Goal: Task Accomplishment & Management: Manage account settings

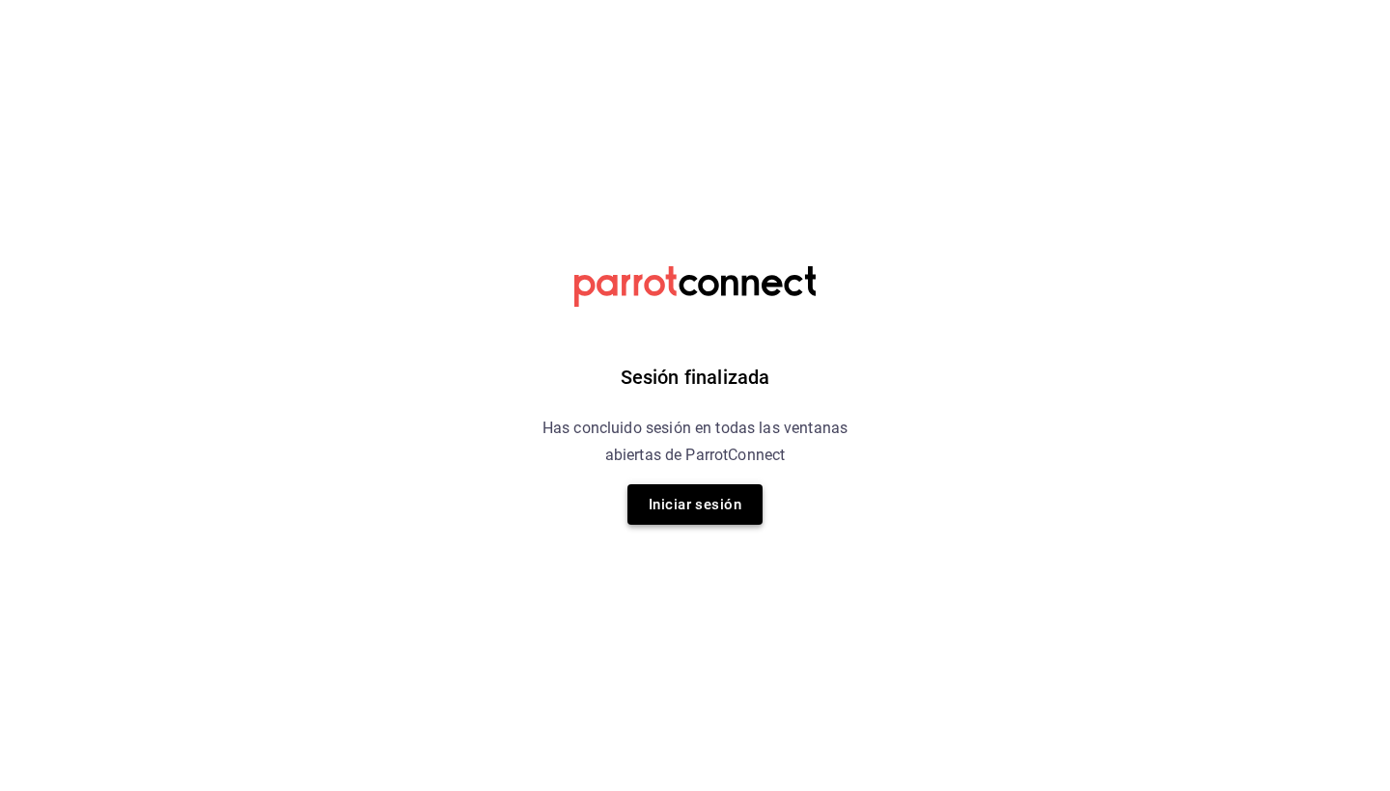
click at [693, 514] on button "Iniciar sesión" at bounding box center [694, 505] width 135 height 41
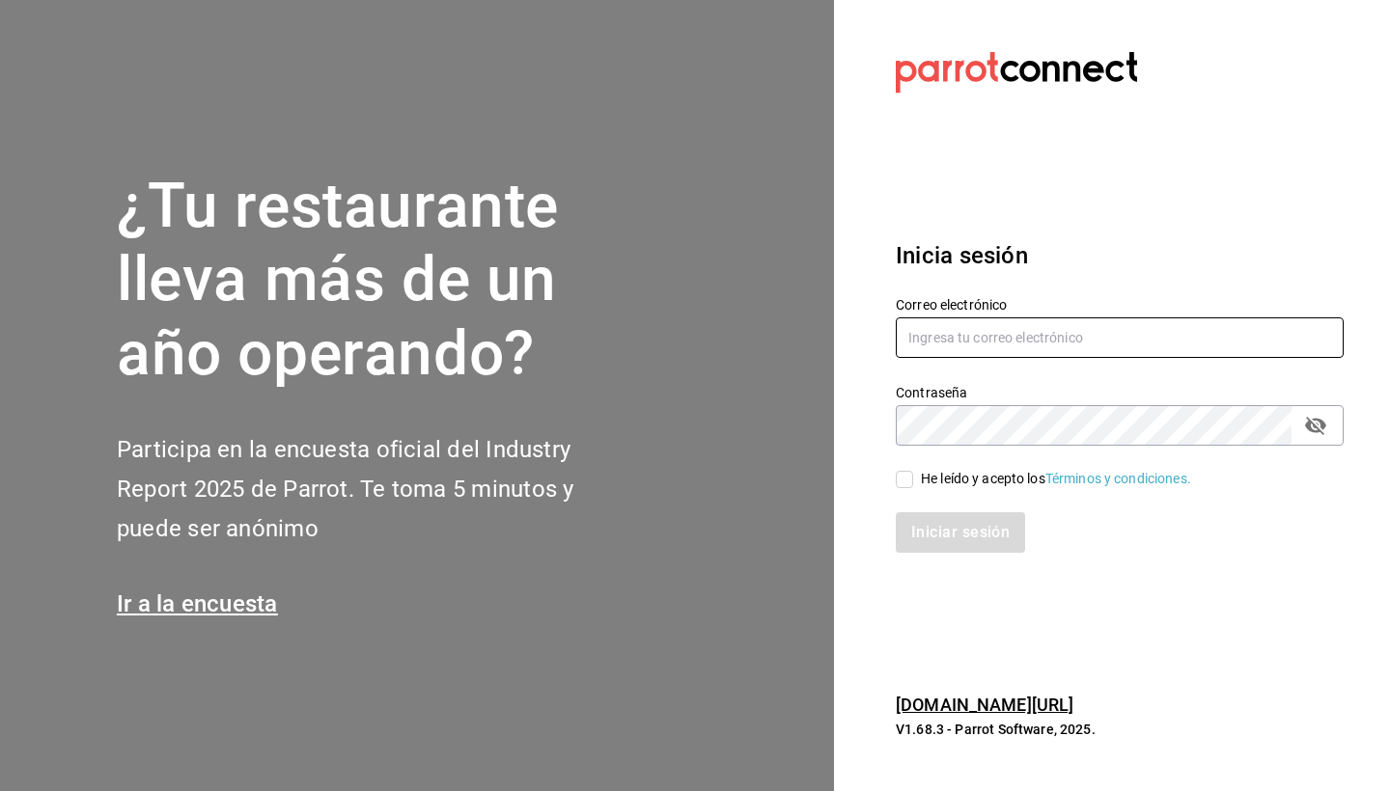
type input "[EMAIL_ADDRESS][DOMAIN_NAME]"
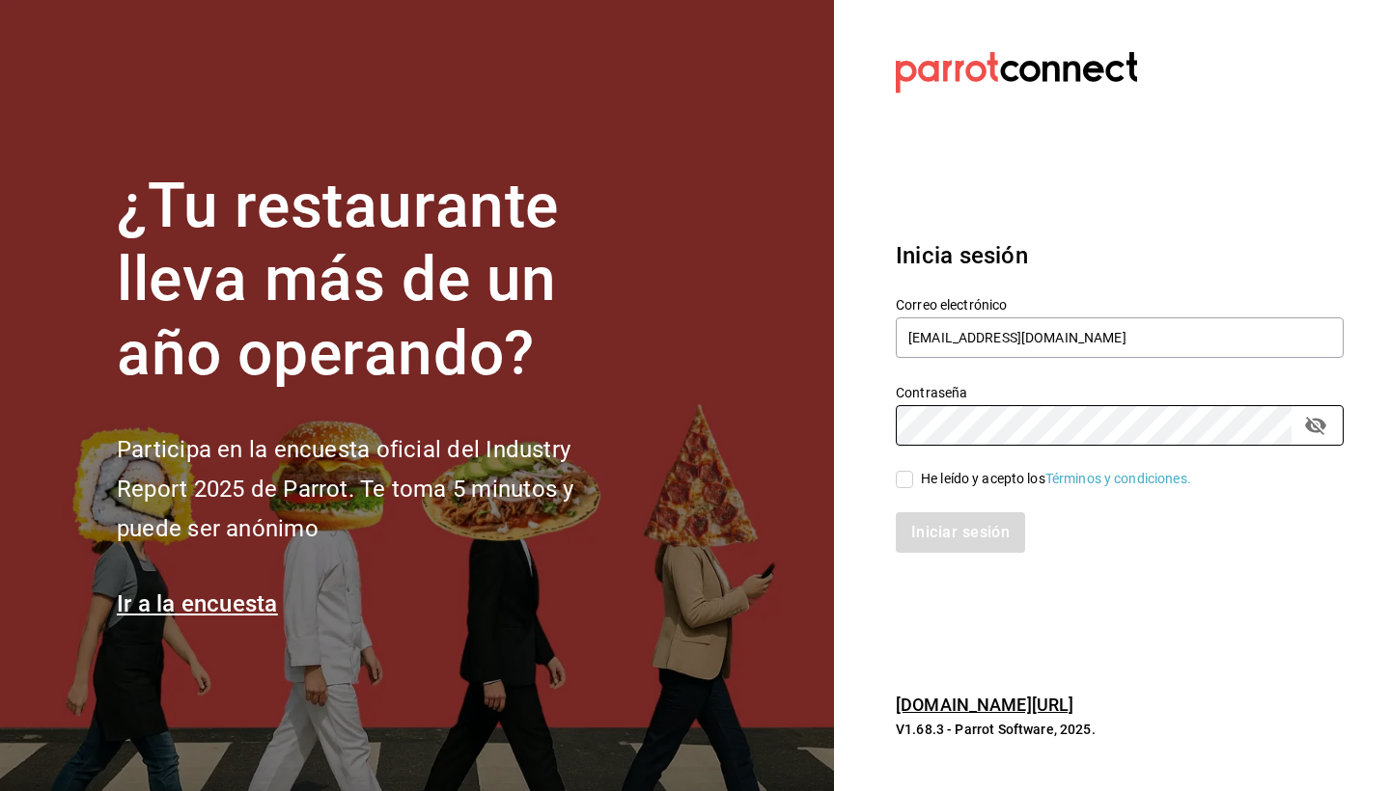
click at [909, 485] on input "He leído y acepto los Términos y condiciones." at bounding box center [904, 479] width 17 height 17
checkbox input "true"
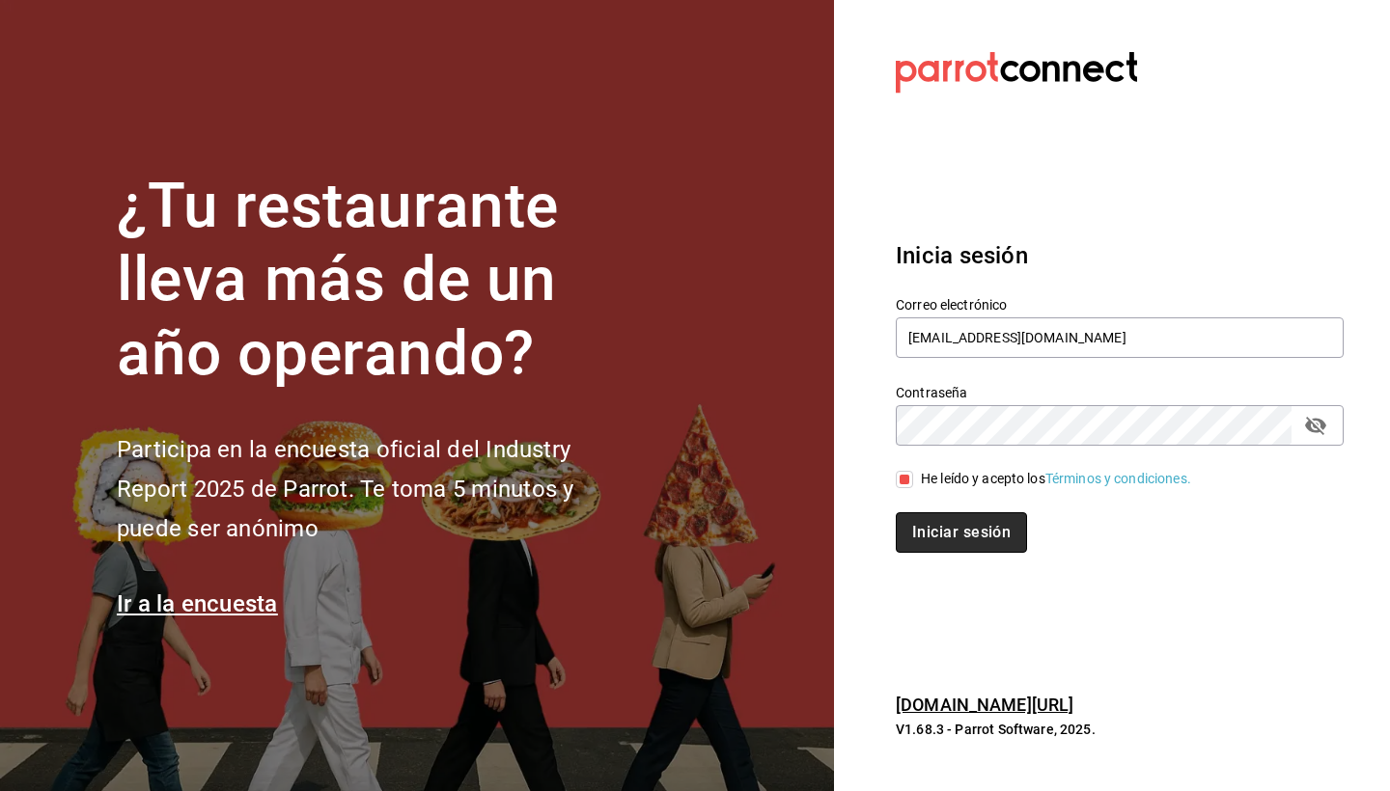
click at [926, 527] on button "Iniciar sesión" at bounding box center [961, 533] width 131 height 41
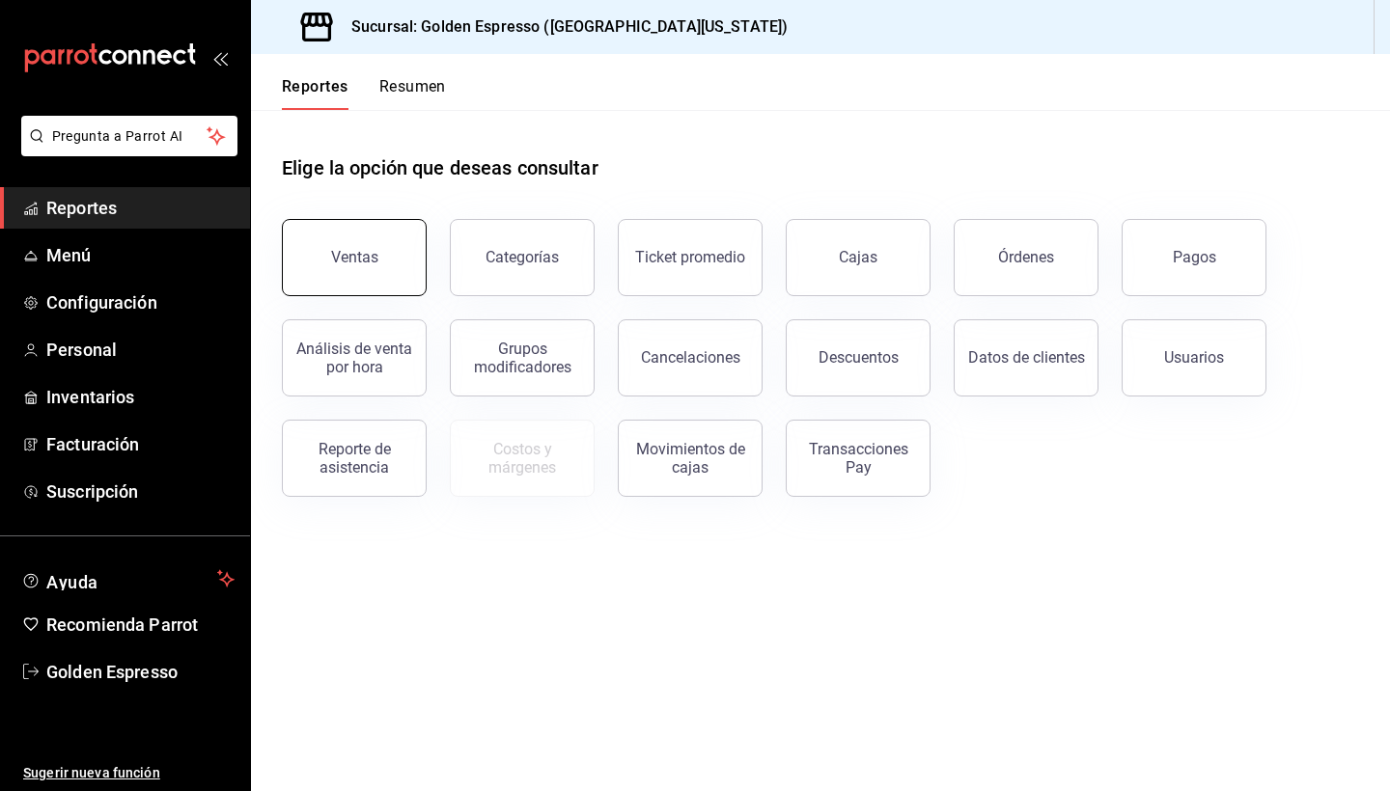
click at [353, 238] on button "Ventas" at bounding box center [354, 257] width 145 height 77
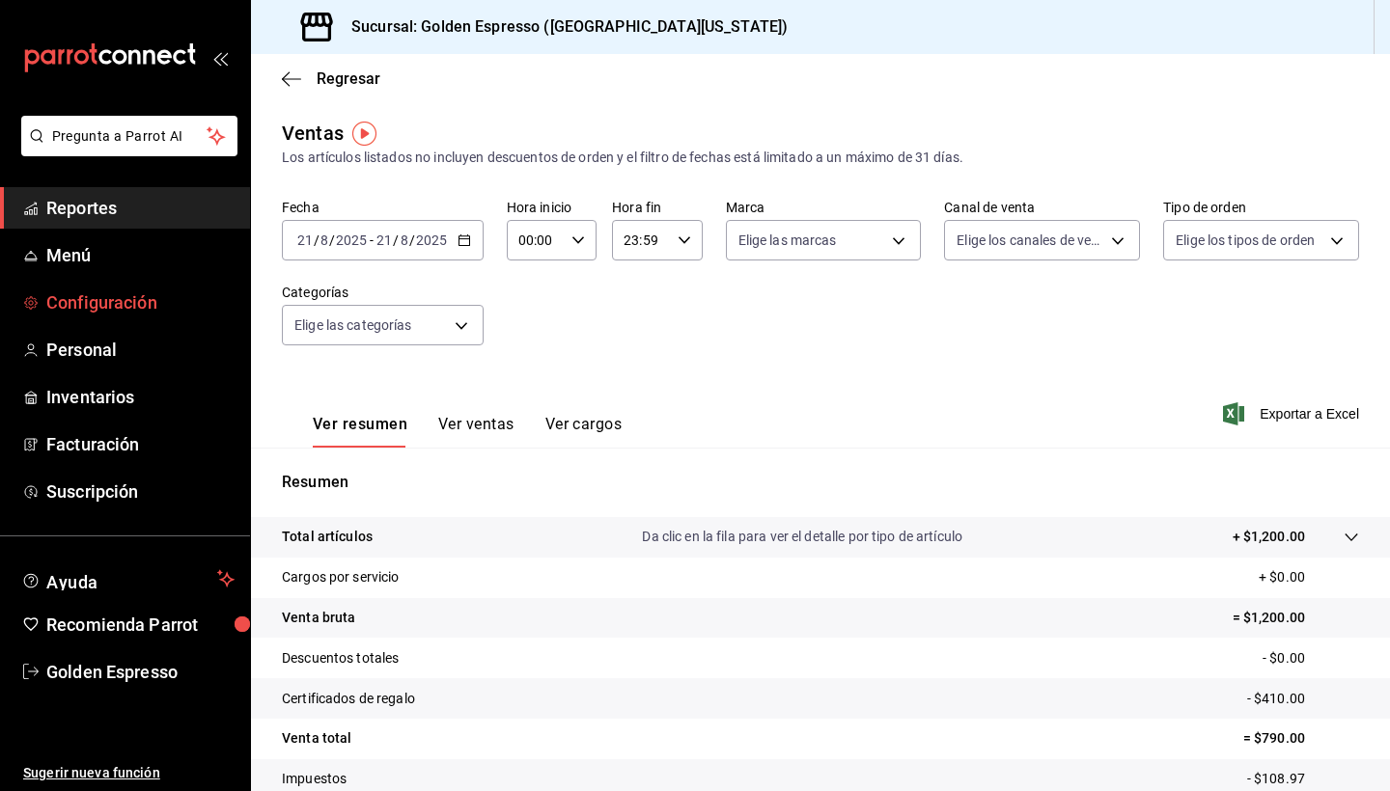
click at [92, 303] on span "Configuración" at bounding box center [140, 303] width 188 height 26
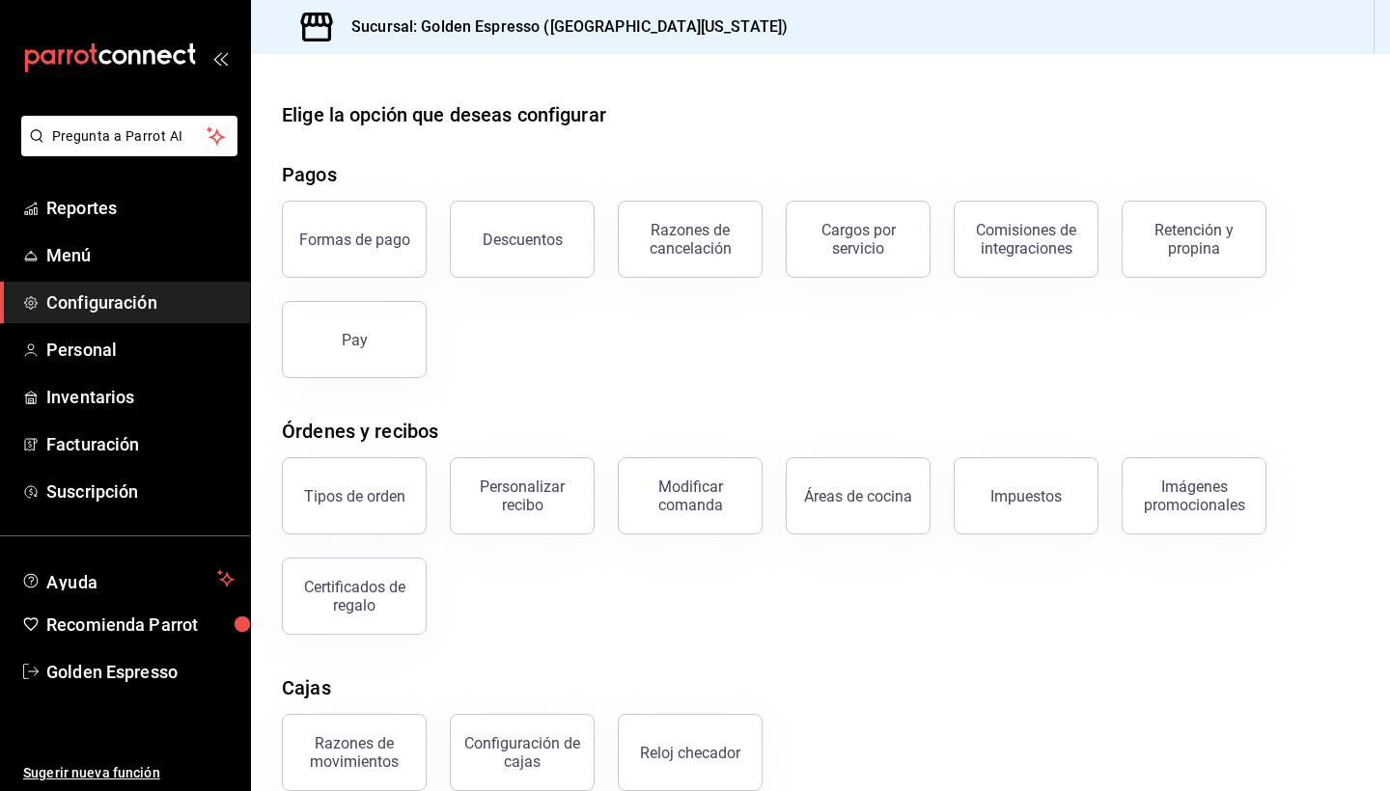
scroll to position [36, 0]
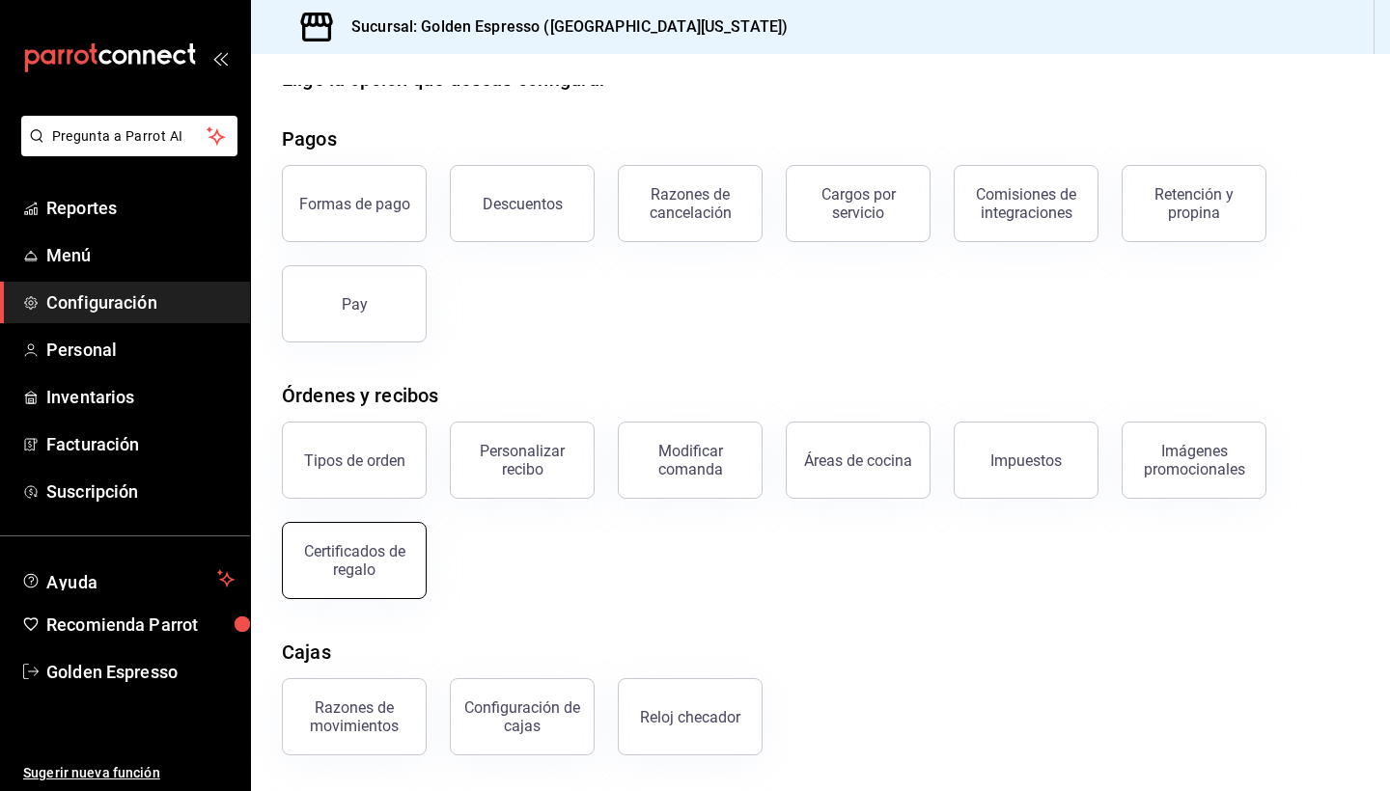
click at [392, 590] on button "Certificados de regalo" at bounding box center [354, 560] width 145 height 77
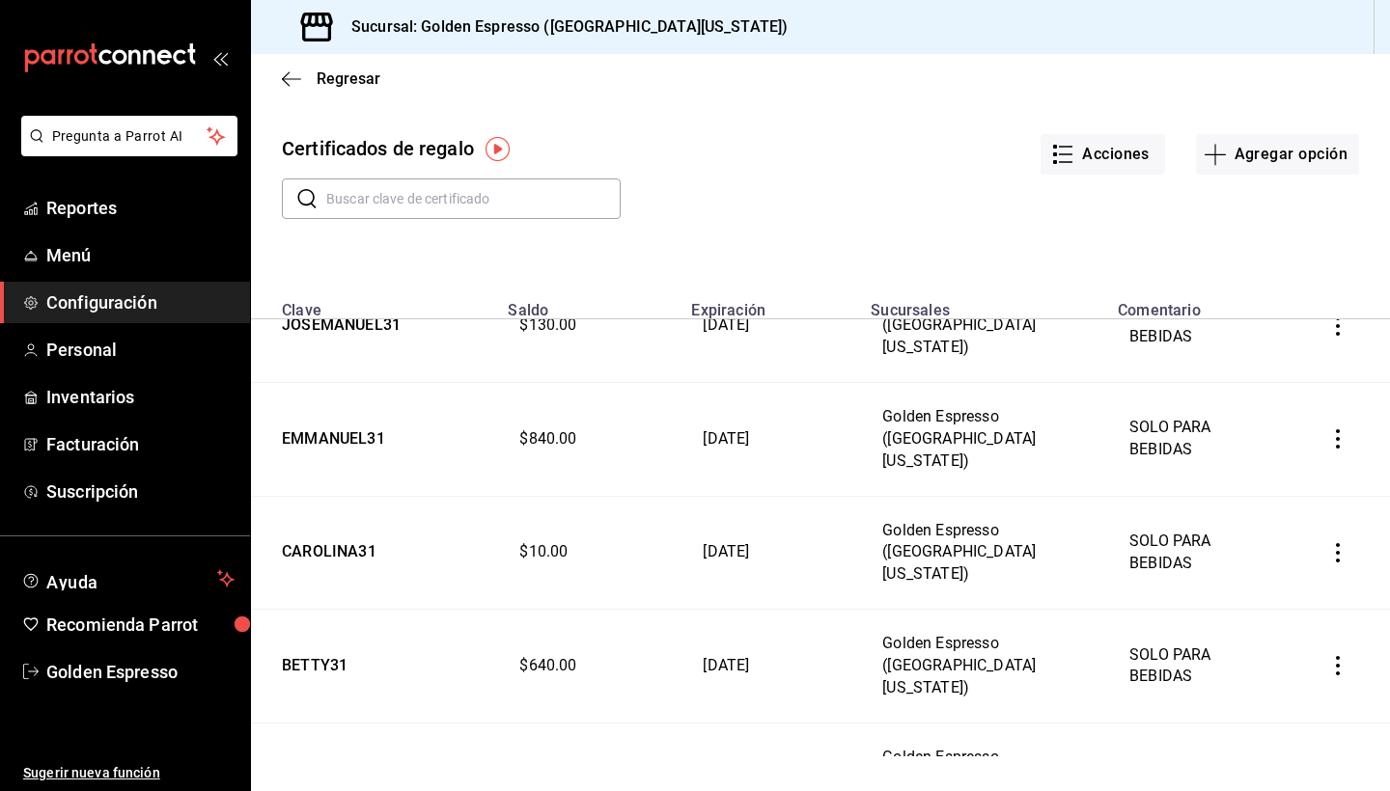
scroll to position [275, 0]
click at [334, 498] on td "CAROLINA31" at bounding box center [373, 555] width 245 height 114
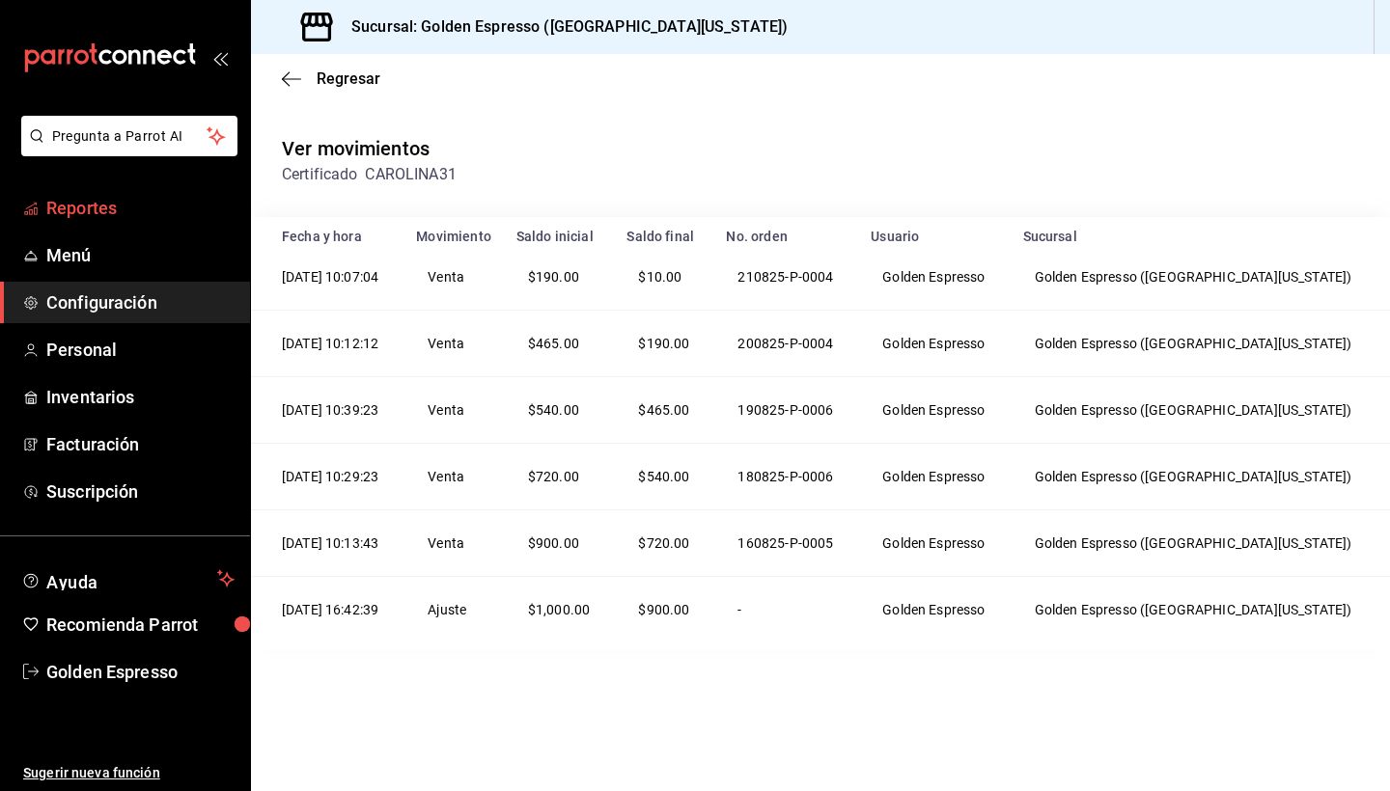
click at [82, 211] on span "Reportes" at bounding box center [140, 208] width 188 height 26
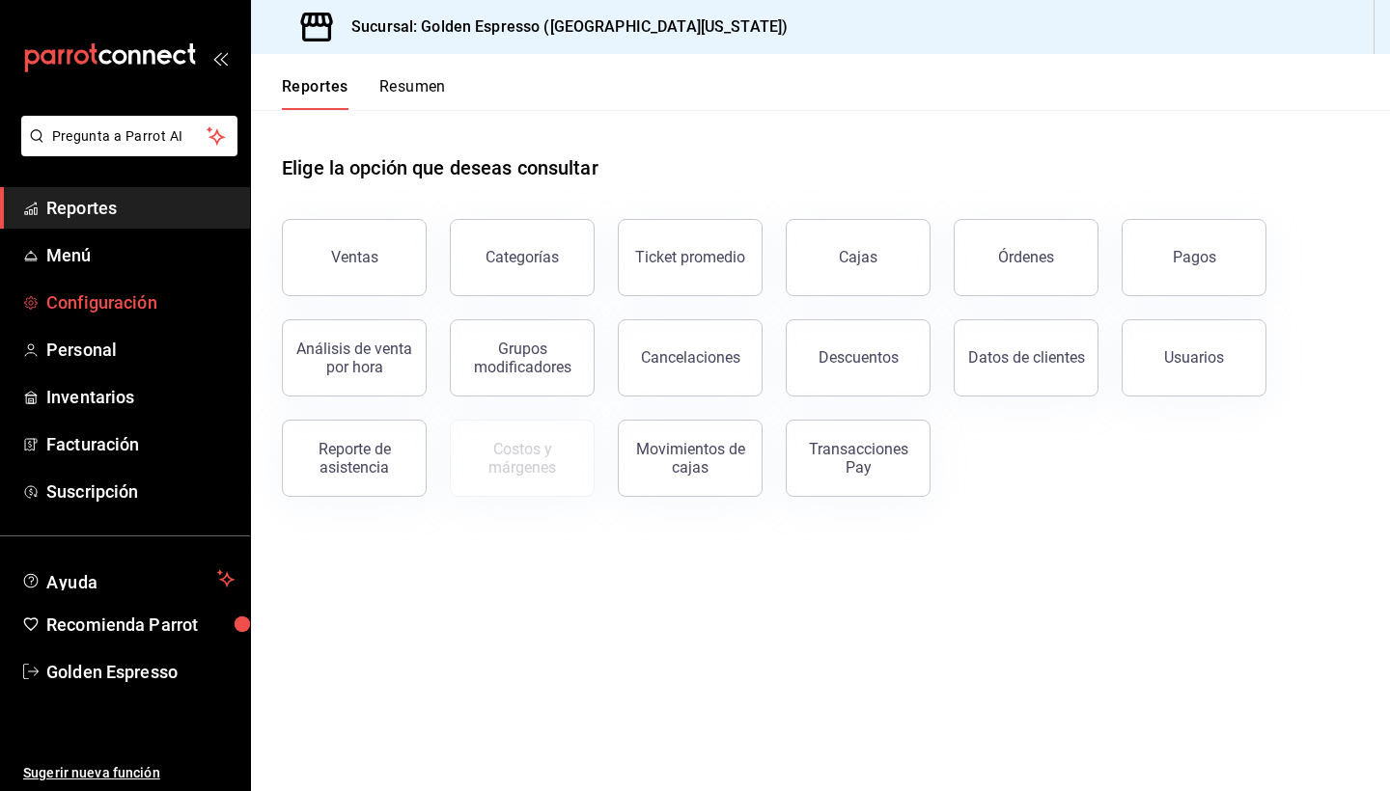
click at [69, 293] on span "Configuración" at bounding box center [140, 303] width 188 height 26
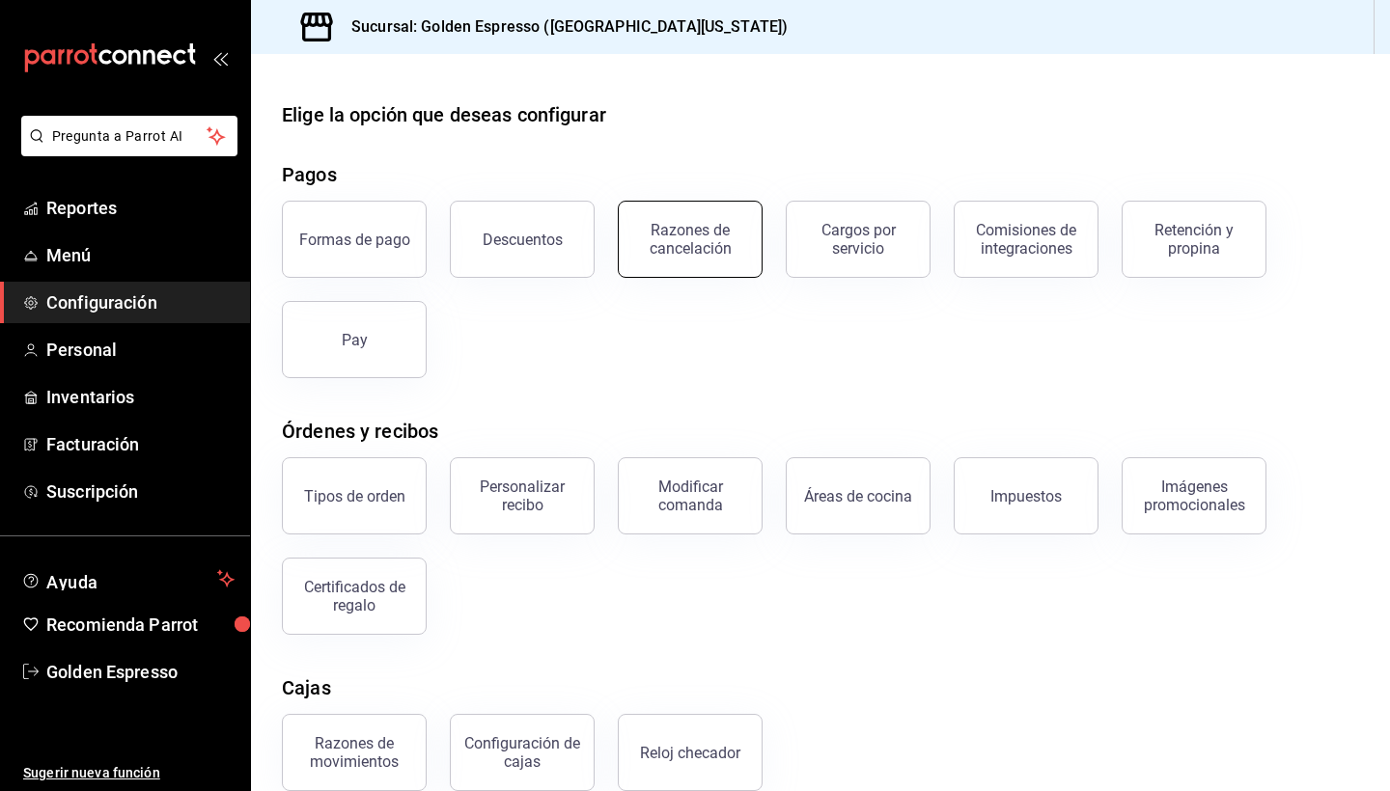
click at [714, 236] on div "Razones de cancelación" at bounding box center [690, 239] width 120 height 37
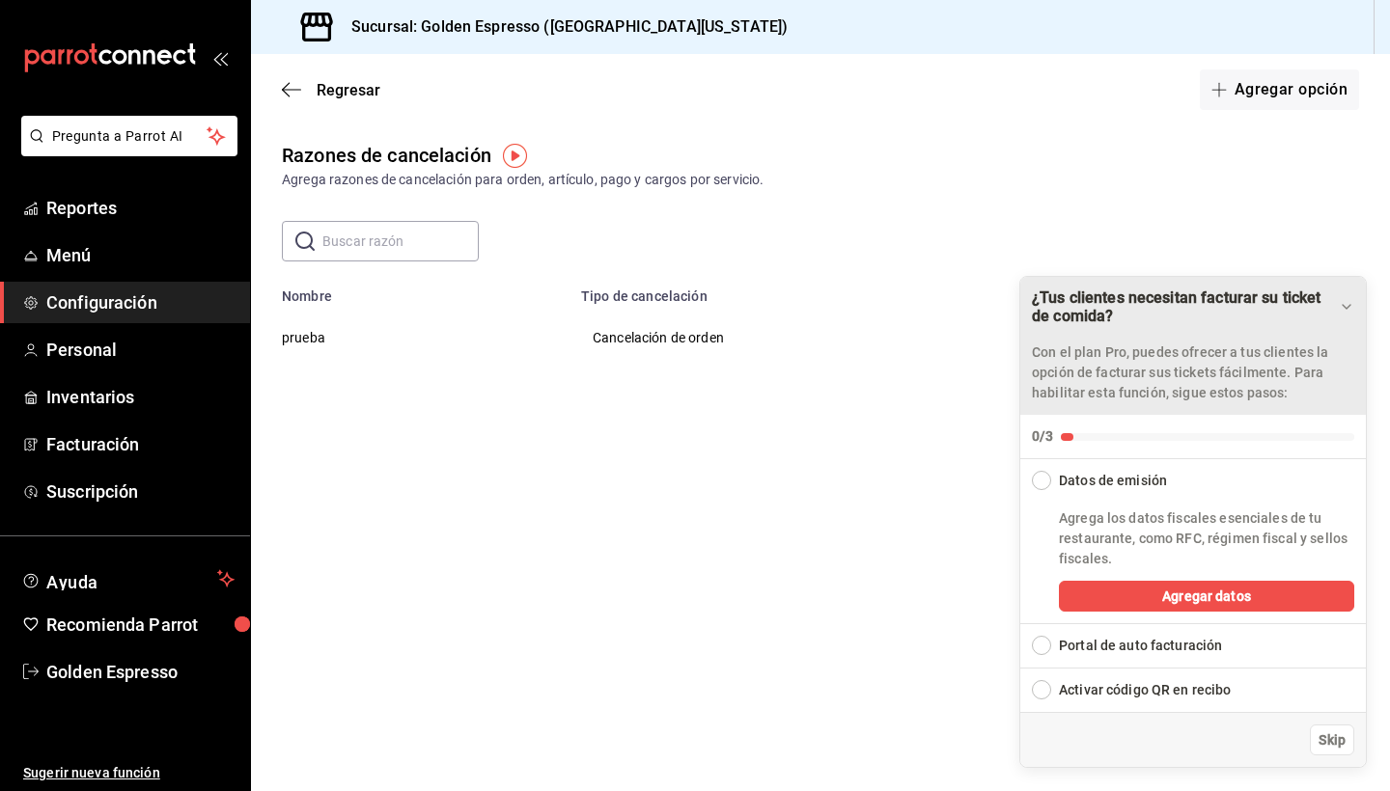
click at [1342, 312] on icon "Drag to move checklist" at bounding box center [1346, 306] width 15 height 15
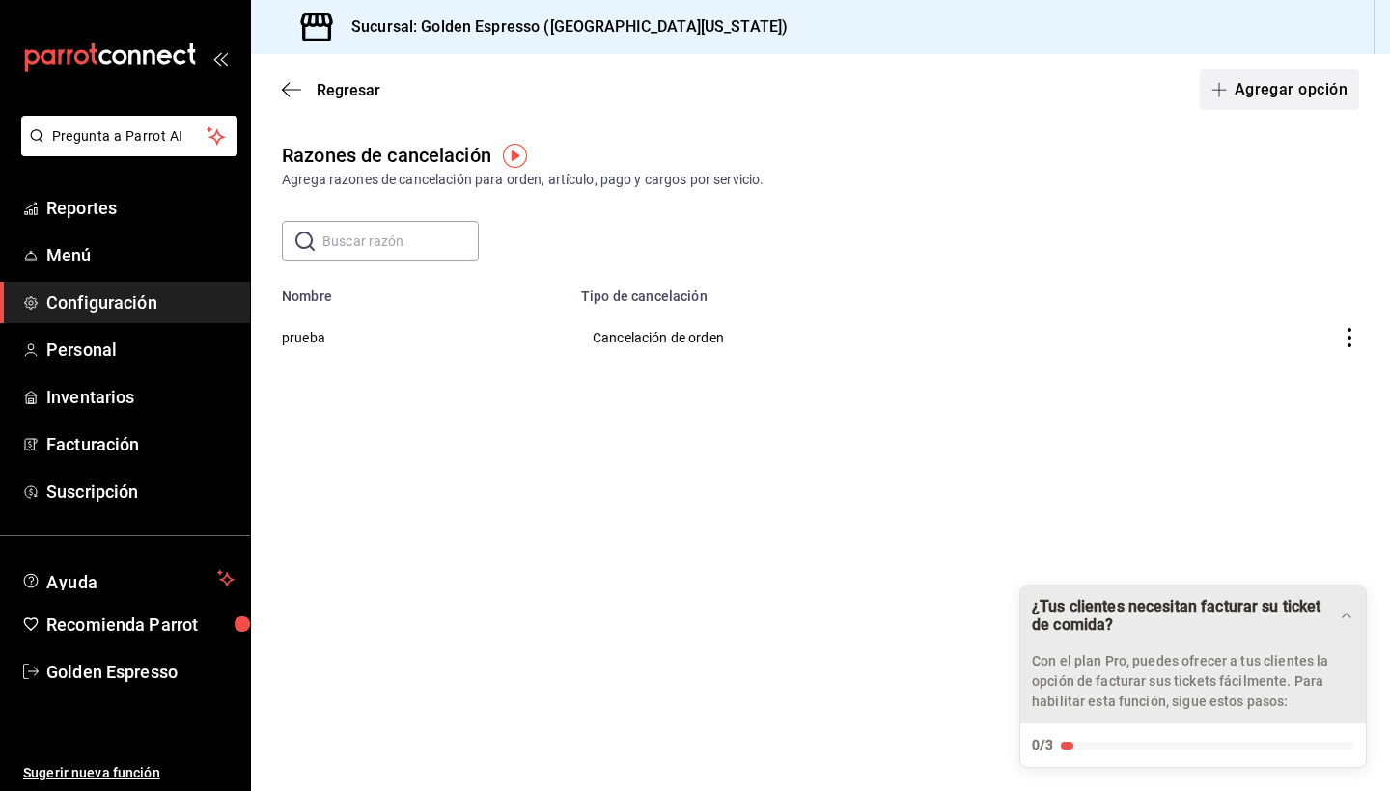
click at [1280, 97] on button "Agregar opción" at bounding box center [1279, 89] width 159 height 41
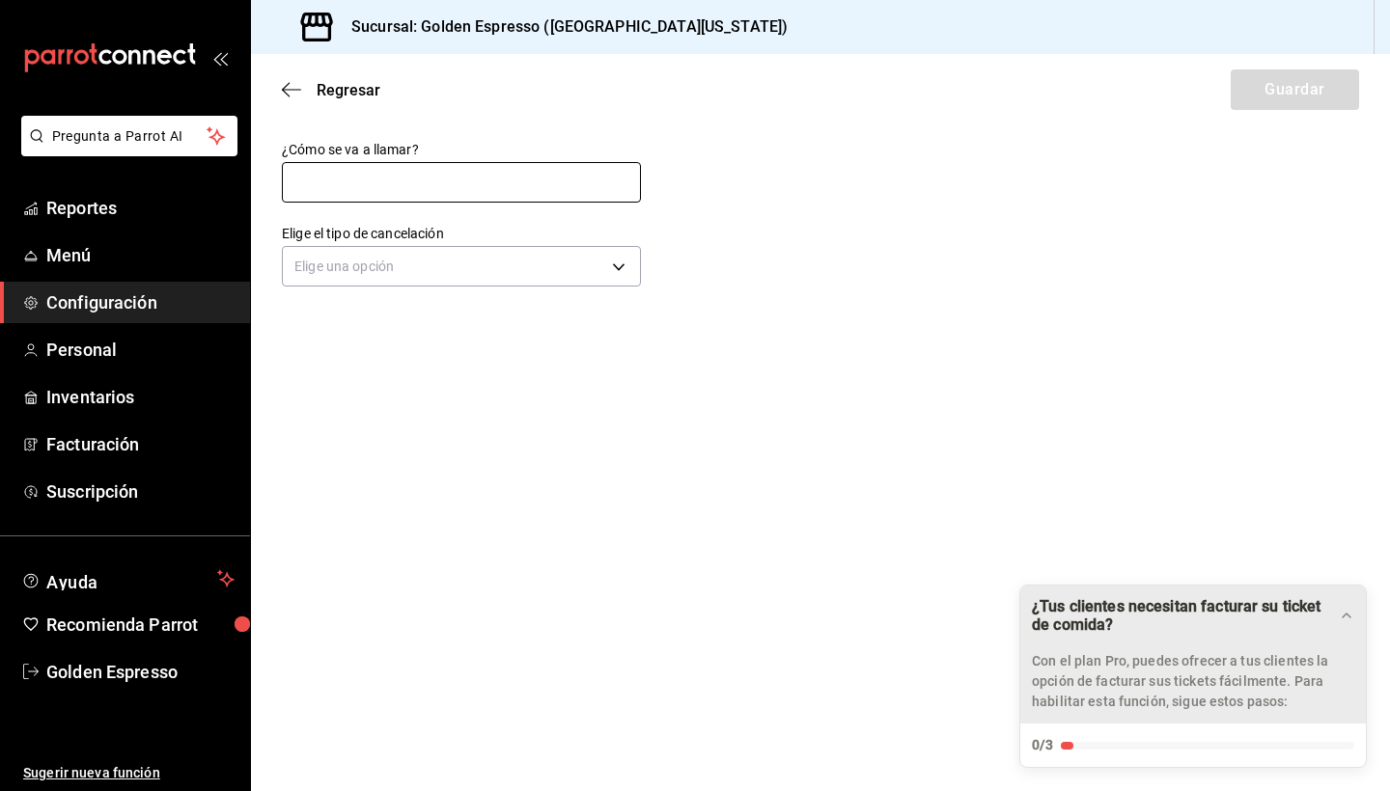
click at [387, 196] on input "text" at bounding box center [461, 182] width 359 height 41
type input "C"
type input "ERROR"
click at [727, 199] on div "¿Cómo se va a llamar? ERROR Elige el tipo de cancelación Elige una opción" at bounding box center [820, 217] width 1139 height 152
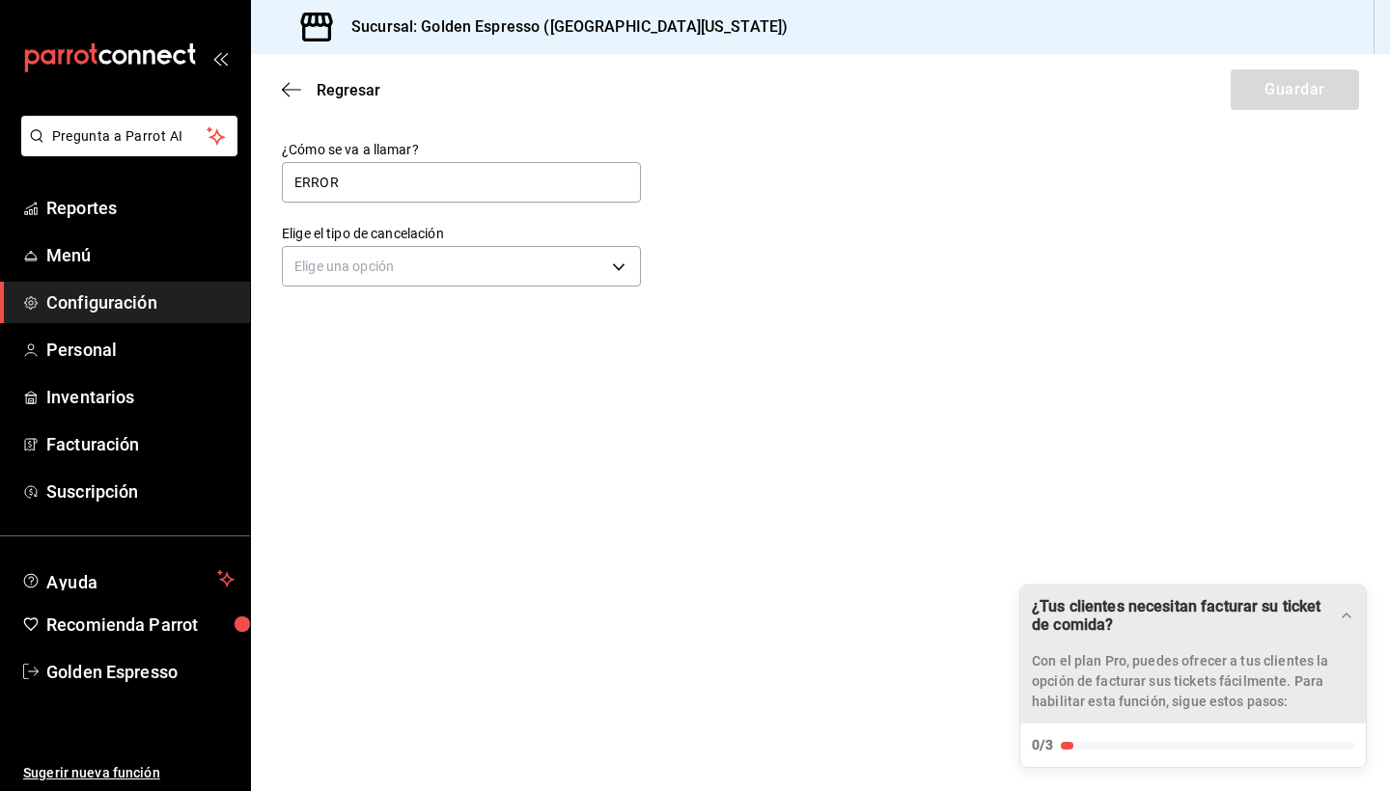
click at [700, 214] on div "¿Cómo se va a llamar? ERROR Elige el tipo de cancelación Elige una opción" at bounding box center [820, 217] width 1139 height 152
click at [624, 263] on body "Pregunta a Parrot AI Reportes Menú Configuración Personal Inventarios Facturaci…" at bounding box center [695, 395] width 1390 height 791
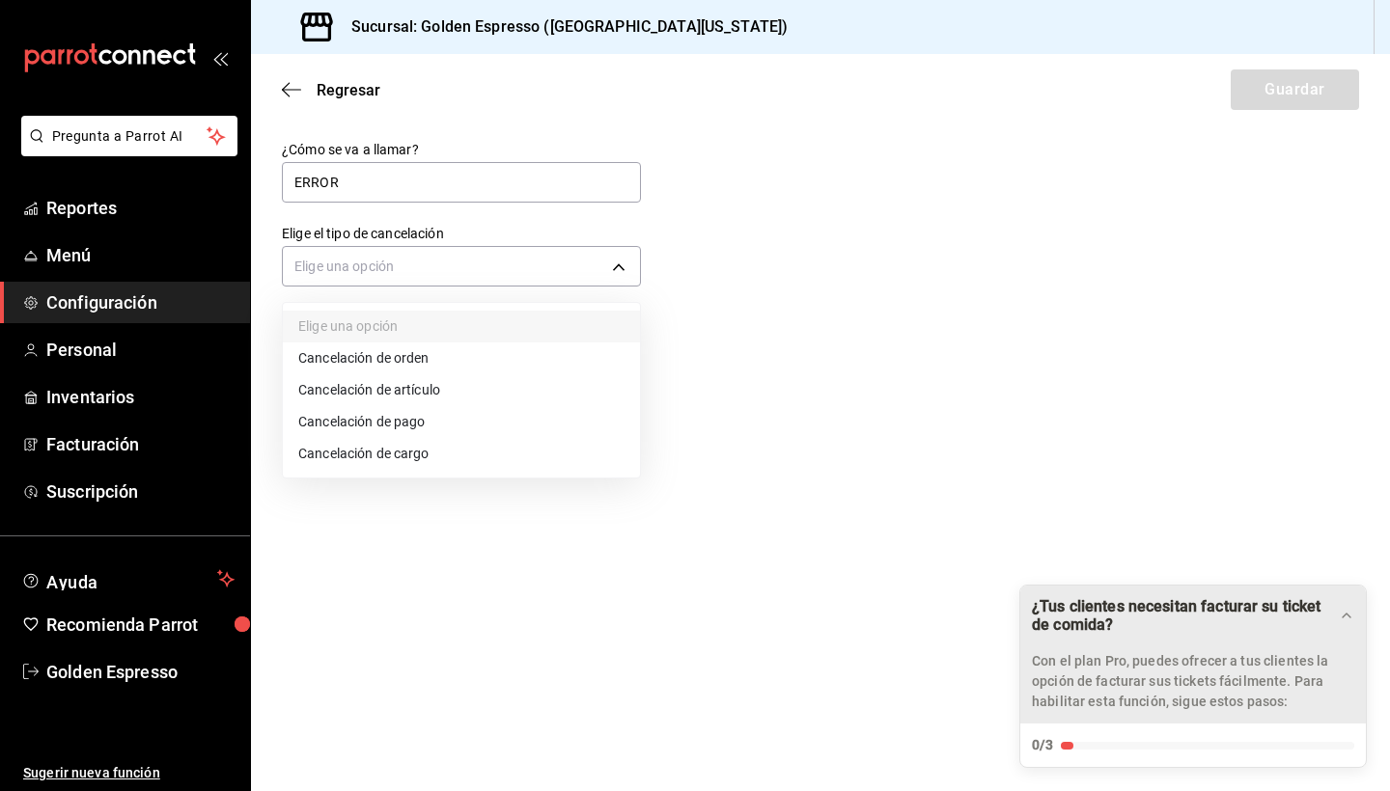
click at [454, 397] on li "Cancelación de artículo" at bounding box center [461, 391] width 357 height 32
type input "ORDER_ITEM"
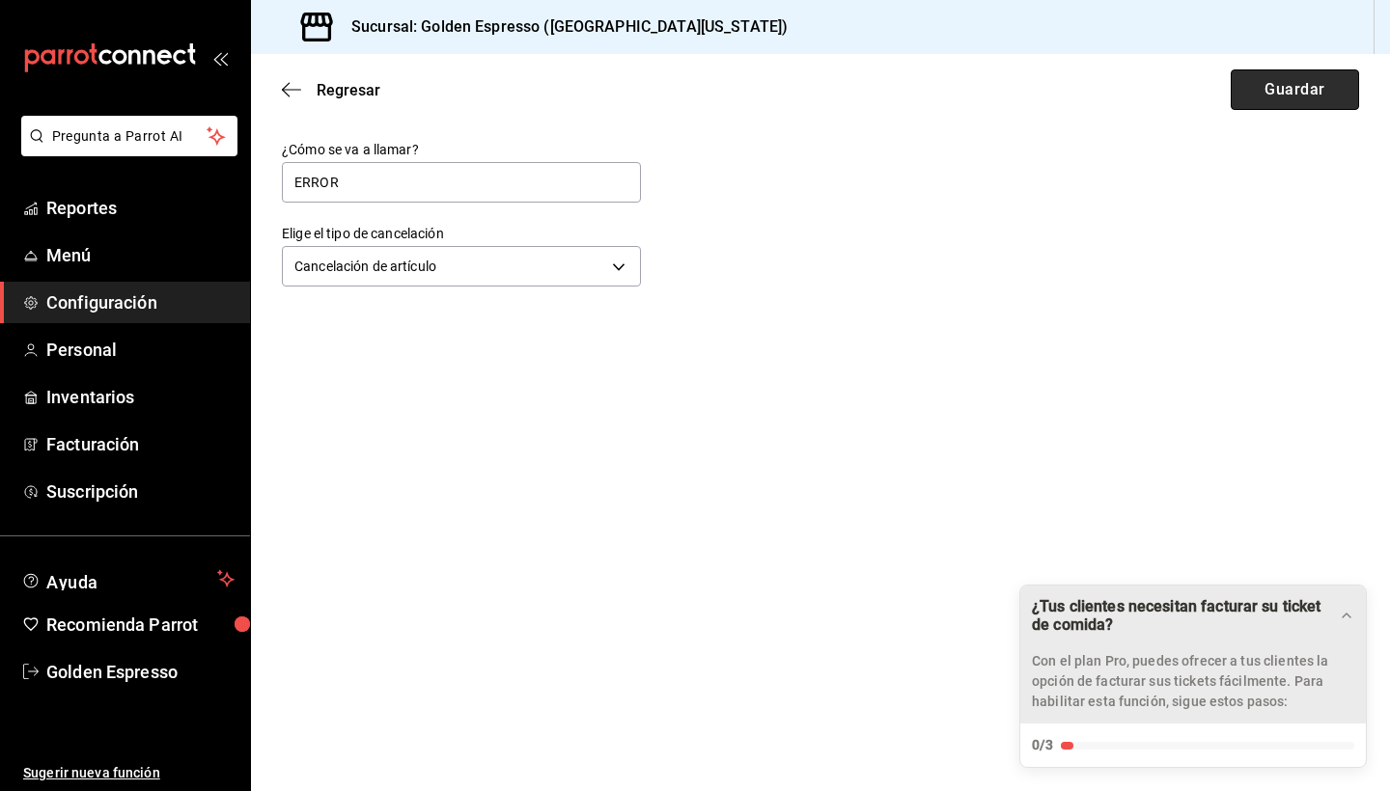
click at [1318, 86] on button "Guardar" at bounding box center [1295, 89] width 128 height 41
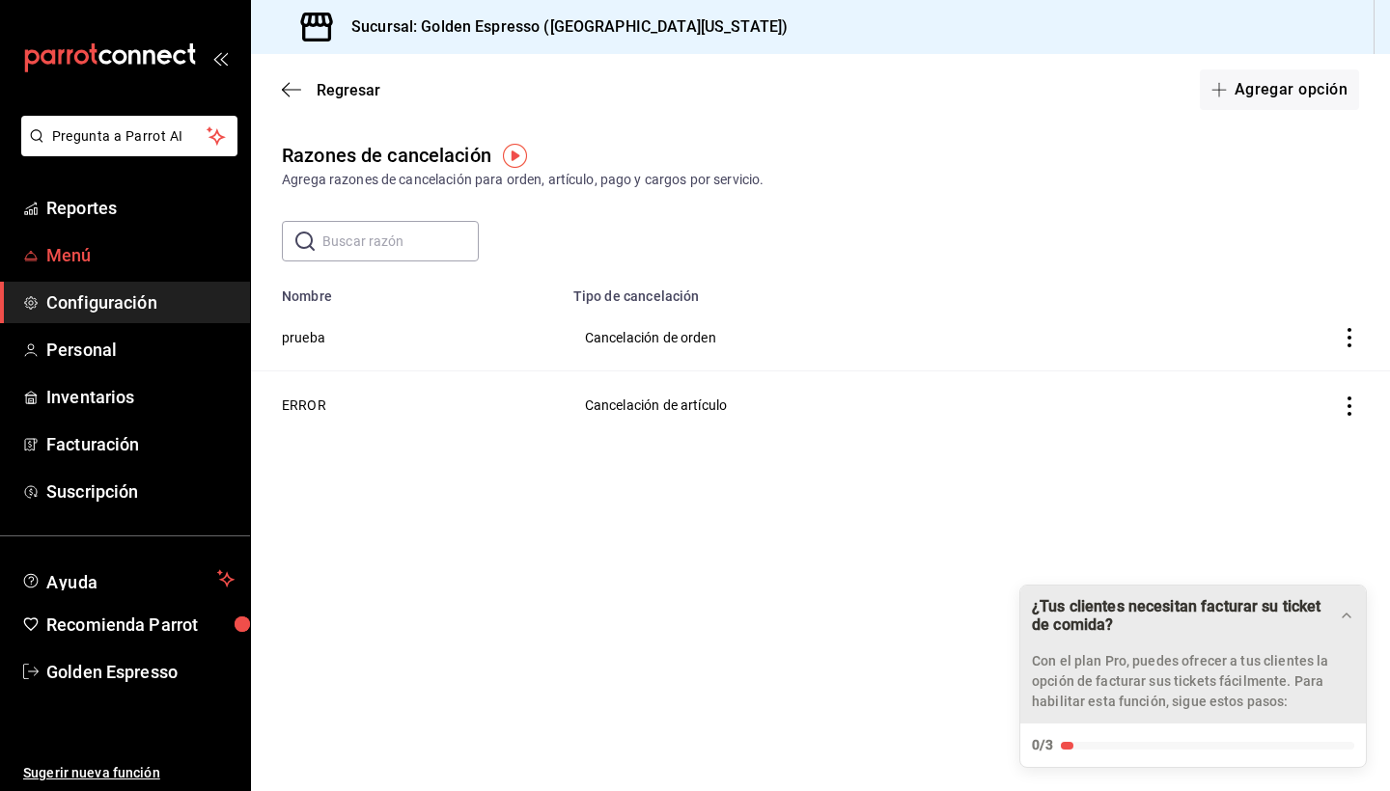
click at [73, 253] on span "Menú" at bounding box center [140, 255] width 188 height 26
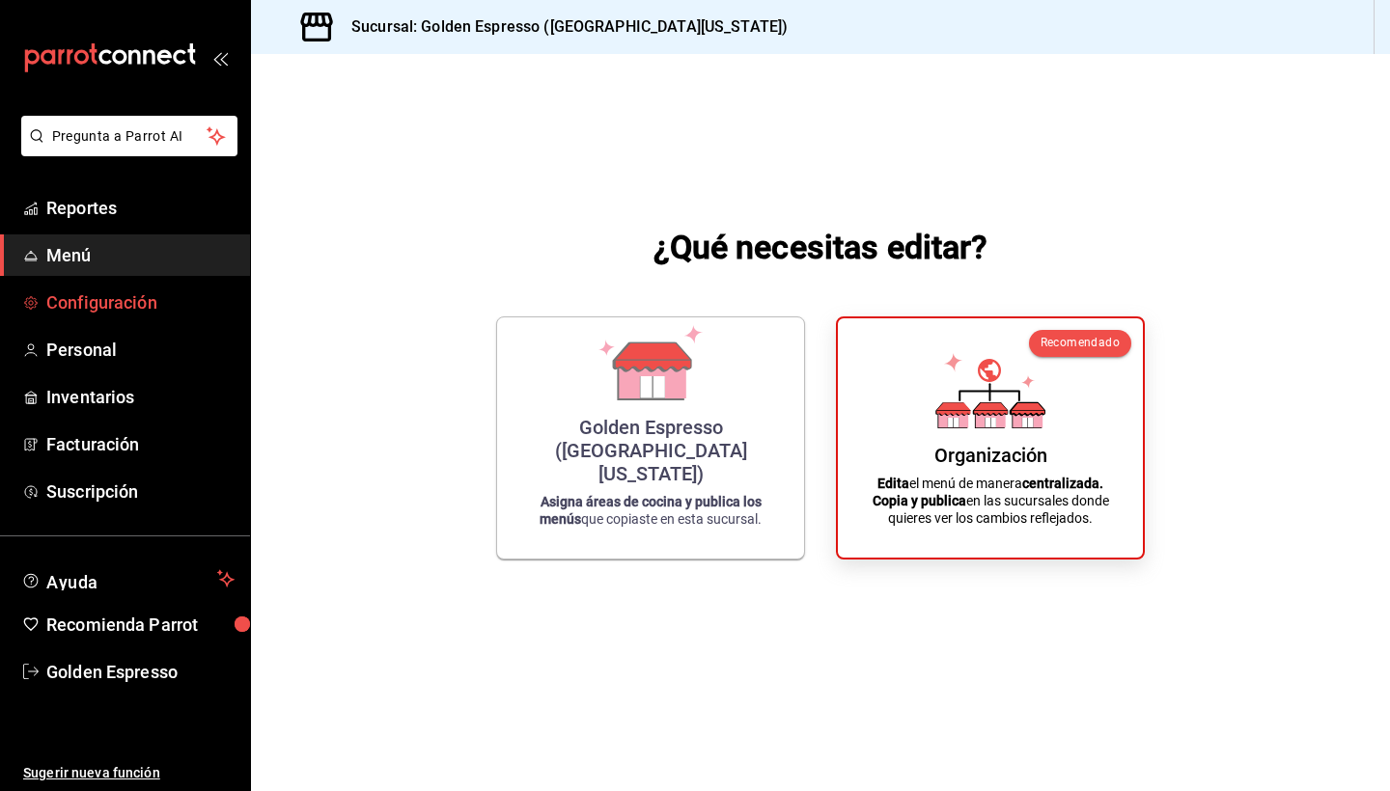
click at [73, 297] on span "Configuración" at bounding box center [140, 303] width 188 height 26
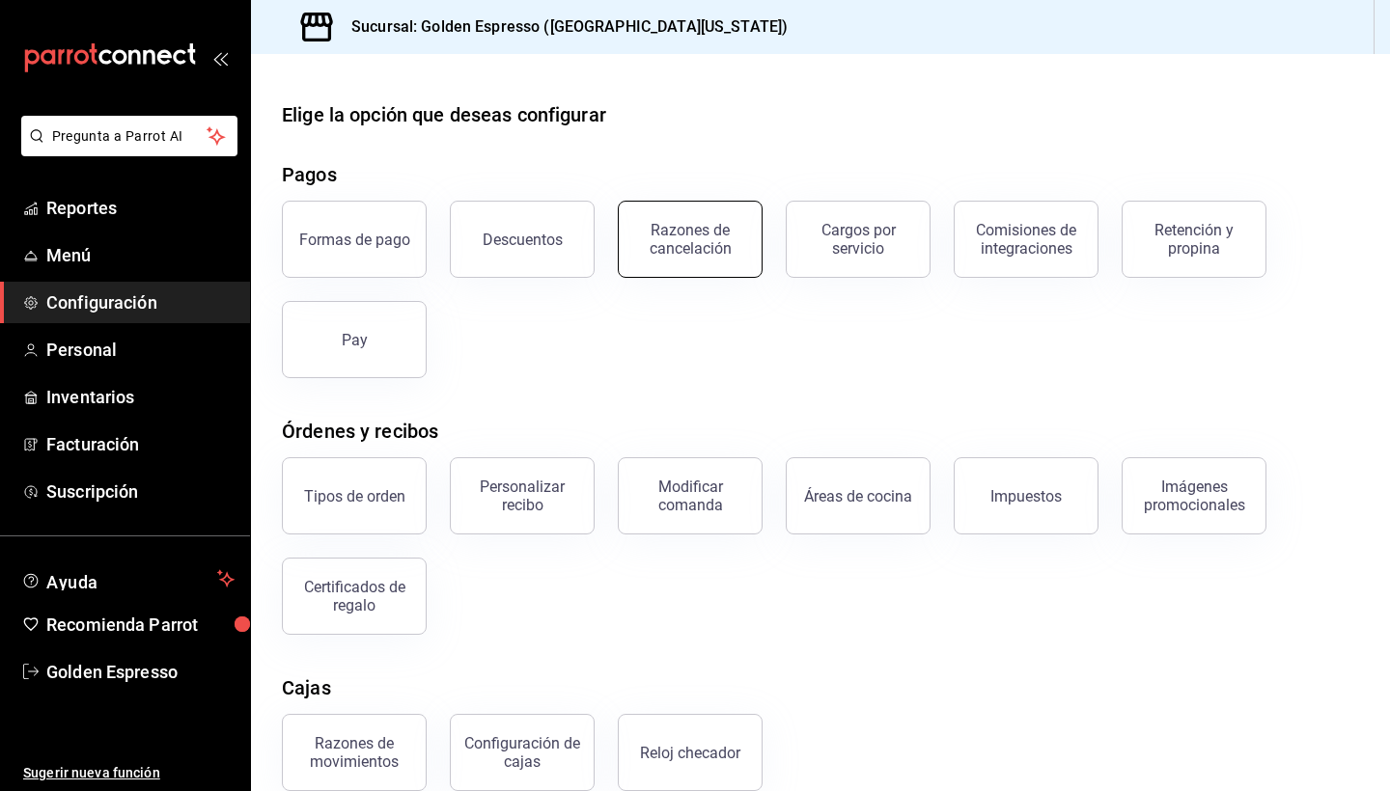
click at [704, 248] on div "Razones de cancelación" at bounding box center [690, 239] width 120 height 37
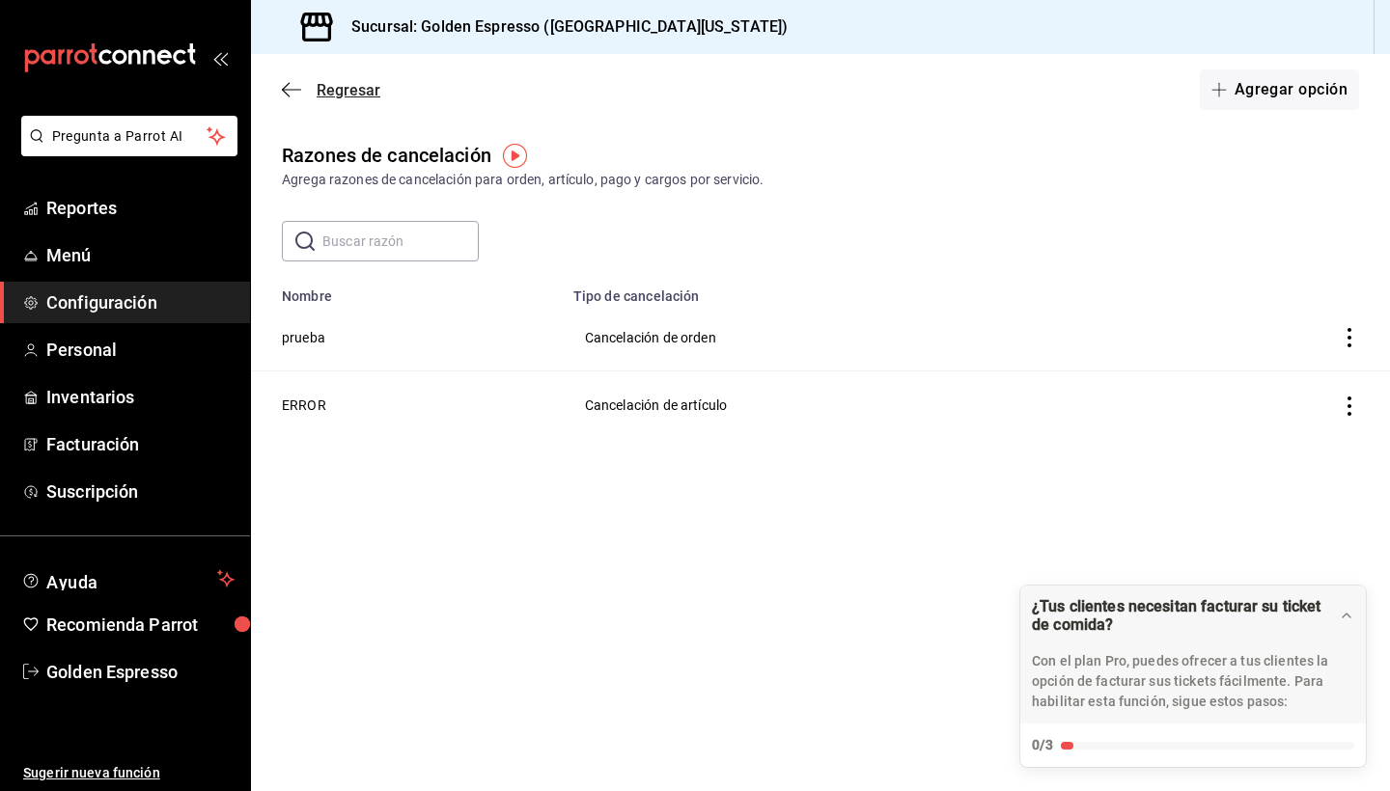
click at [297, 85] on icon "button" at bounding box center [291, 89] width 19 height 17
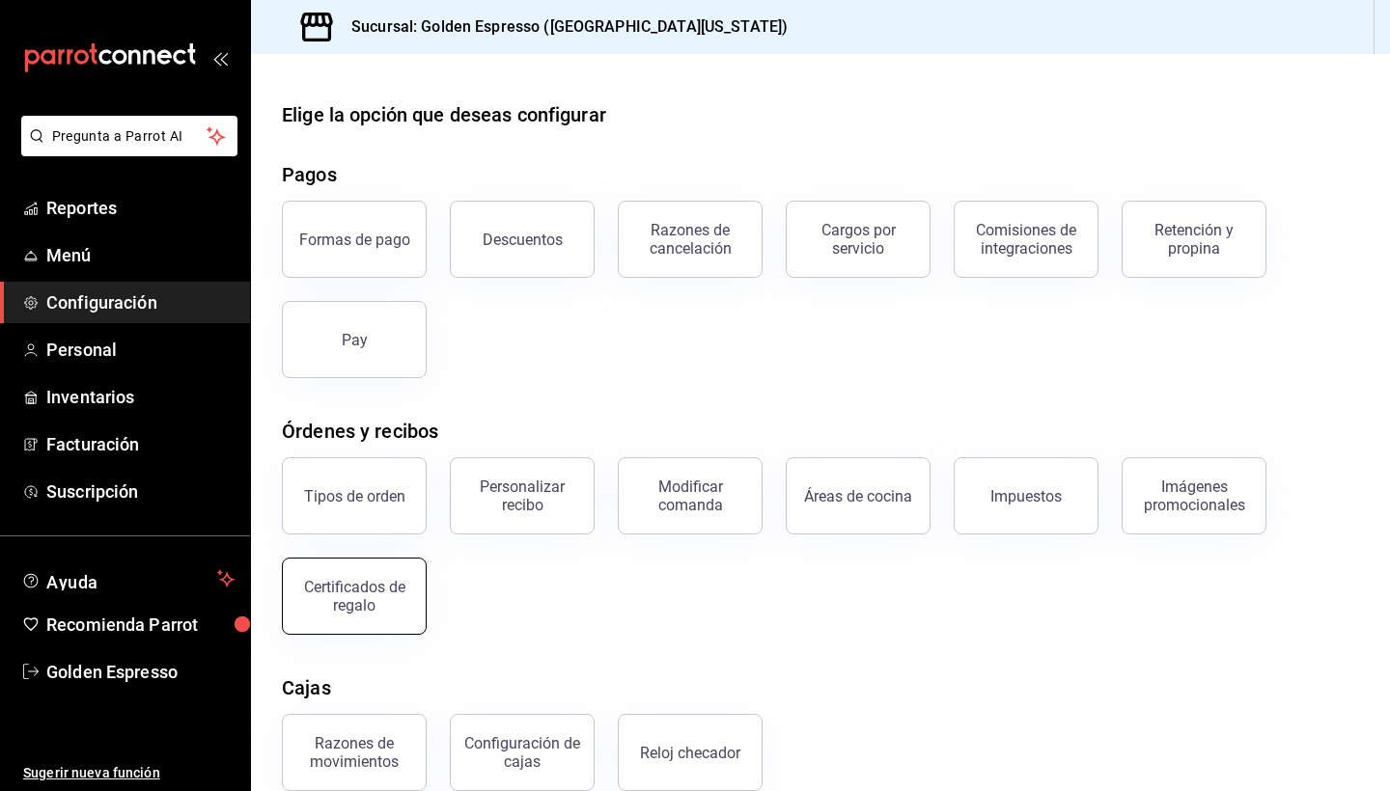
click at [339, 598] on div "Certificados de regalo" at bounding box center [354, 596] width 120 height 37
